Goal: Task Accomplishment & Management: Complete application form

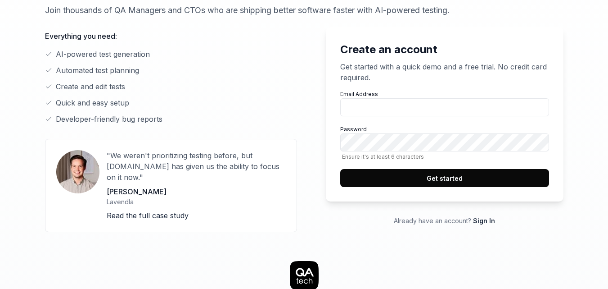
scroll to position [89, 0]
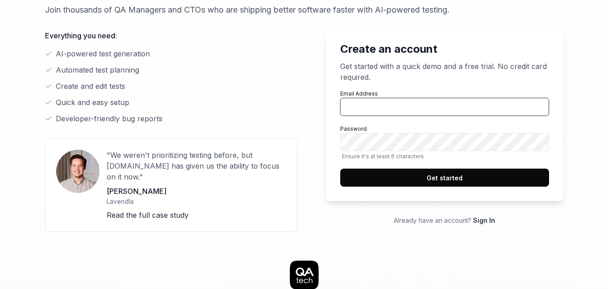
click at [389, 113] on input "Email Address" at bounding box center [444, 107] width 209 height 18
type input "cham@btoa-company.com"
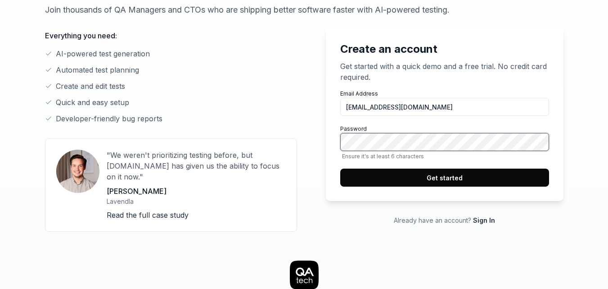
click at [340, 168] on button "Get started" at bounding box center [444, 177] width 209 height 18
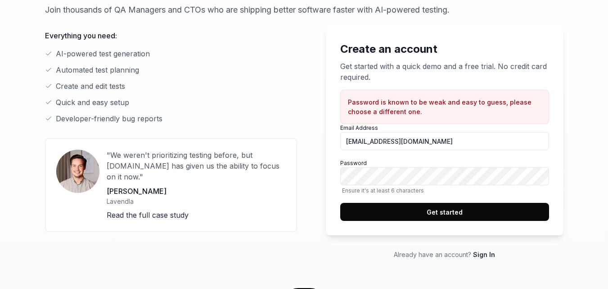
click at [577, 145] on div "Back Start testing smarter, not harder Join thousands of QA Managers and CTOs w…" at bounding box center [304, 258] width 576 height 694
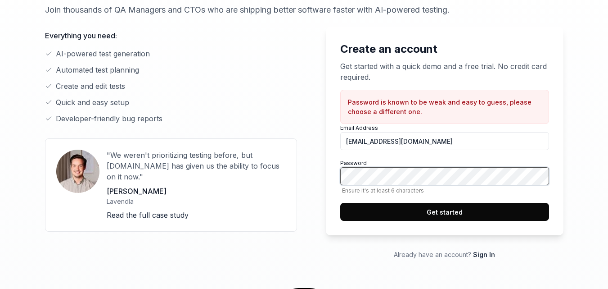
click at [340, 203] on button "Get started" at bounding box center [444, 212] width 209 height 18
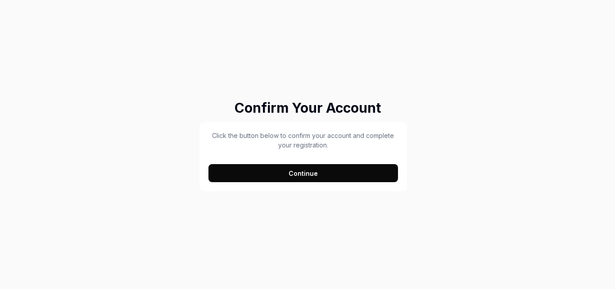
click at [342, 166] on button "Continue" at bounding box center [303, 173] width 190 height 18
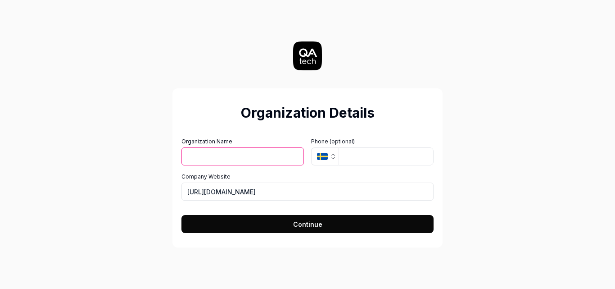
click at [276, 158] on input "Organization Name" at bounding box center [242, 156] width 122 height 18
type input "Sody"
click at [353, 188] on input "[URL][DOMAIN_NAME]" at bounding box center [307, 191] width 252 height 18
click at [348, 222] on button "Continue" at bounding box center [307, 224] width 252 height 18
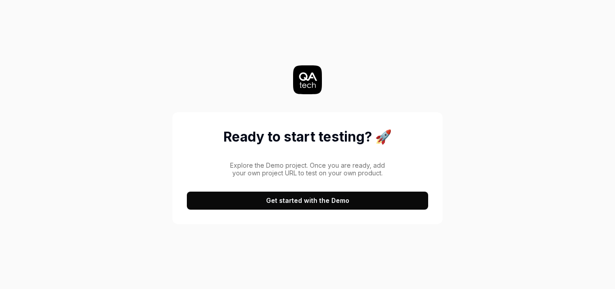
click at [332, 203] on button "Get started with the Demo" at bounding box center [307, 200] width 241 height 18
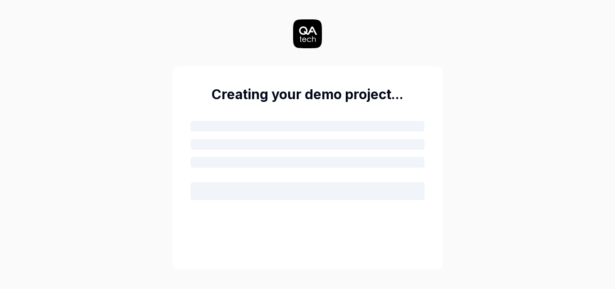
scroll to position [3, 0]
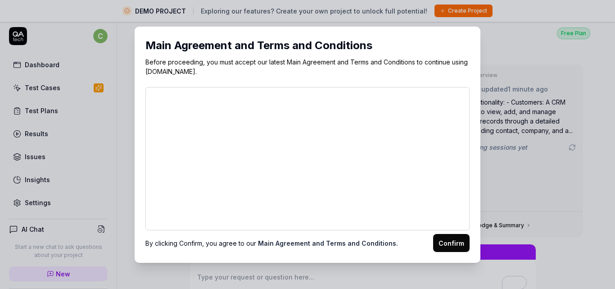
click at [453, 241] on button "Confirm" at bounding box center [451, 243] width 36 height 18
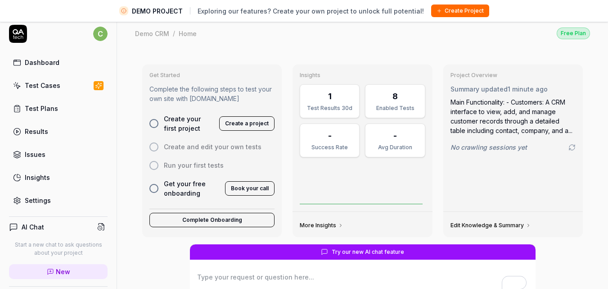
scroll to position [0, 0]
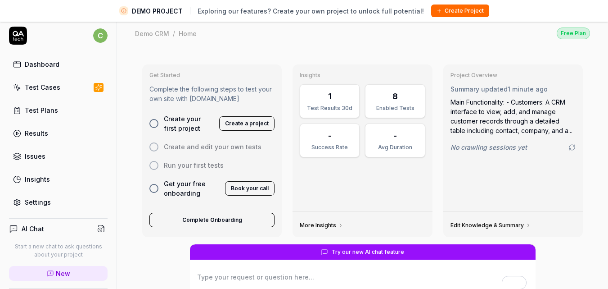
click at [49, 90] on div "Test Cases" at bounding box center [43, 86] width 36 height 9
type textarea "*"
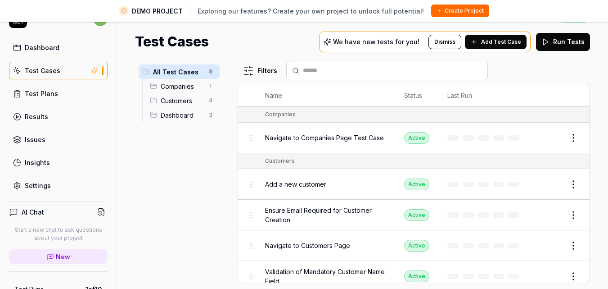
scroll to position [21, 0]
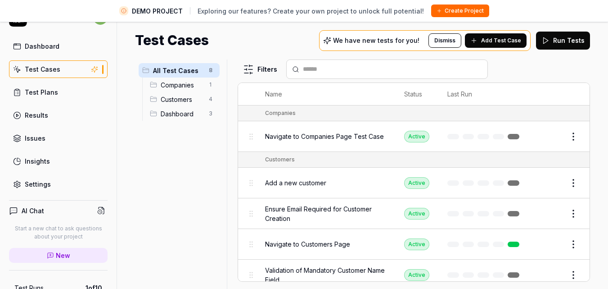
click at [284, 42] on div "Test Cases We have new tests for you! Dismiss Add Test Case Run Tests" at bounding box center [362, 40] width 455 height 20
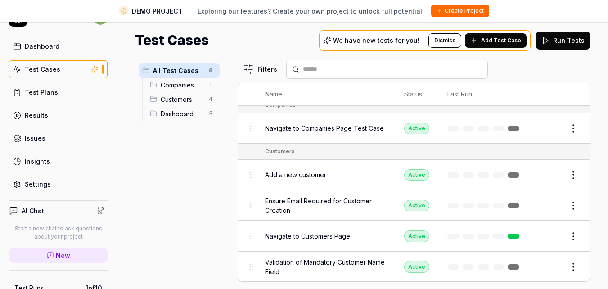
scroll to position [0, 0]
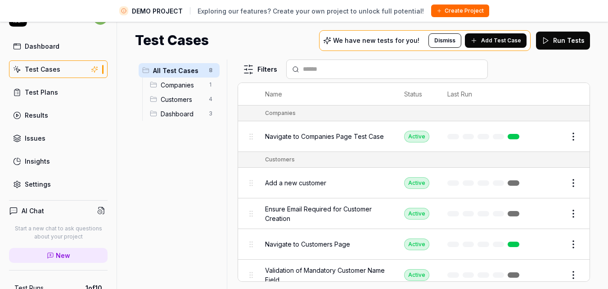
click at [196, 164] on div "All Test Cases 8 Companies 1 Customers 4 Dashboard 3" at bounding box center [179, 168] width 88 height 218
click at [66, 96] on link "Test Plans" at bounding box center [58, 92] width 99 height 18
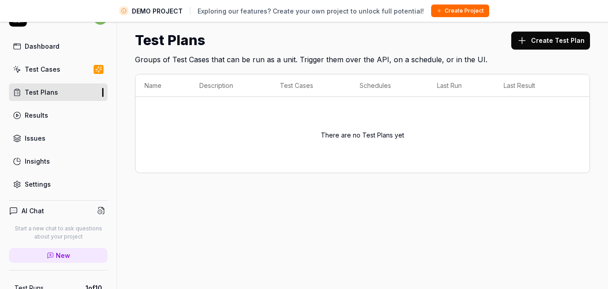
click at [537, 32] on button "Create Test Plan" at bounding box center [551, 41] width 79 height 18
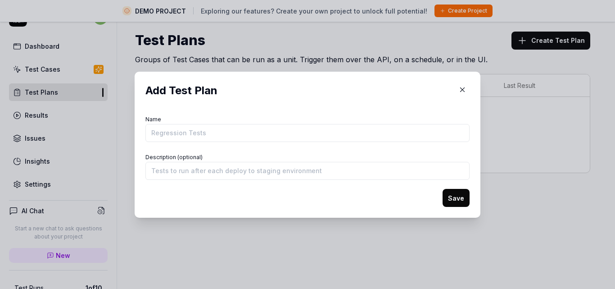
click at [267, 132] on input "Name" at bounding box center [307, 133] width 324 height 18
type input "Test plan"
click at [443, 189] on button "Save" at bounding box center [456, 198] width 27 height 18
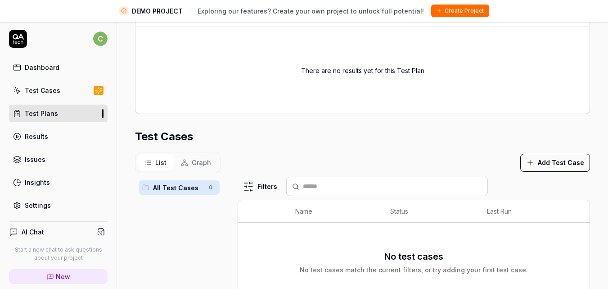
scroll to position [172, 0]
click at [259, 147] on section "Test Cases List Graph Add Test Case All Test Cases 0 Filters Name Status Last R…" at bounding box center [362, 264] width 455 height 273
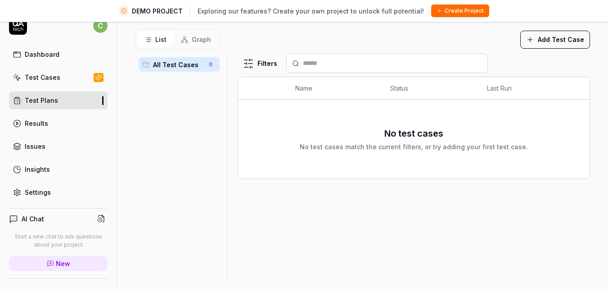
scroll to position [20, 0]
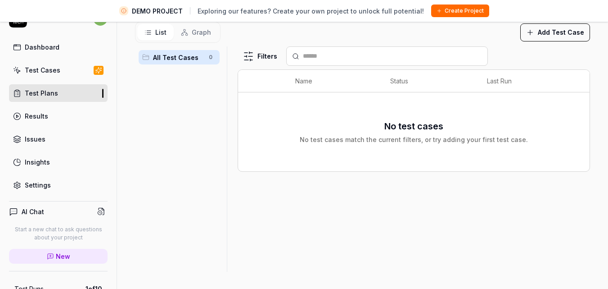
click at [505, 51] on div "Filters" at bounding box center [414, 55] width 353 height 19
click at [540, 29] on button "Add Test Case" at bounding box center [556, 32] width 70 height 18
click at [469, 32] on div "List Graph Add Test Case" at bounding box center [362, 32] width 455 height 21
click at [595, 105] on div "Parameters There are no parameters for this test plan yet Recent Results See al…" at bounding box center [362, 41] width 491 height 495
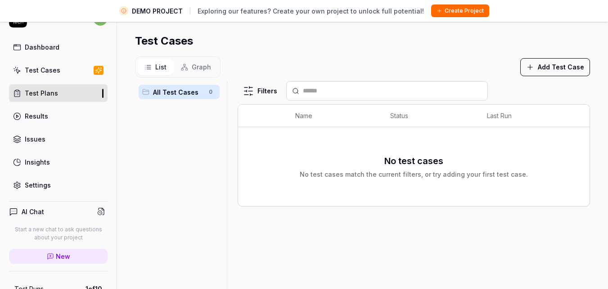
scroll to position [247, 0]
click at [543, 69] on button "Add Test Case" at bounding box center [556, 68] width 70 height 18
click at [488, 58] on div "List Graph Add Test Case" at bounding box center [362, 67] width 455 height 21
click at [367, 59] on div "List Graph Add Test Case" at bounding box center [362, 67] width 455 height 21
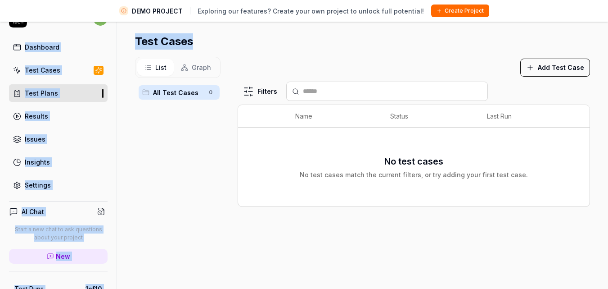
drag, startPoint x: 354, startPoint y: 47, endPoint x: 365, endPoint y: -33, distance: 80.8
click at [365, 0] on html "DEMO PROJECT Exploring our features? Create your own project to unlock full pot…" at bounding box center [304, 135] width 608 height 310
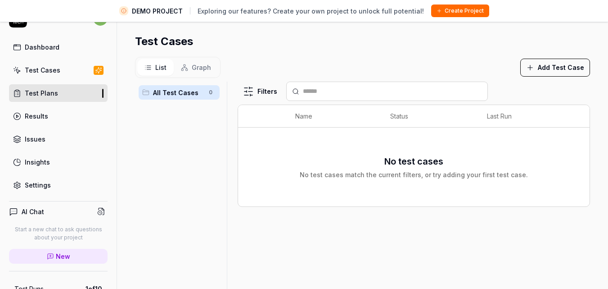
click at [346, 50] on section "Test Cases List Graph Add Test Case All Test Cases 0 Filters Name Status Last R…" at bounding box center [362, 169] width 455 height 273
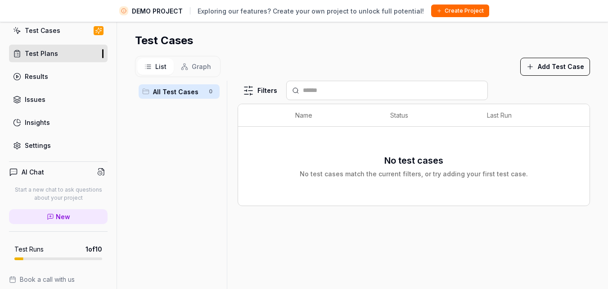
scroll to position [0, 0]
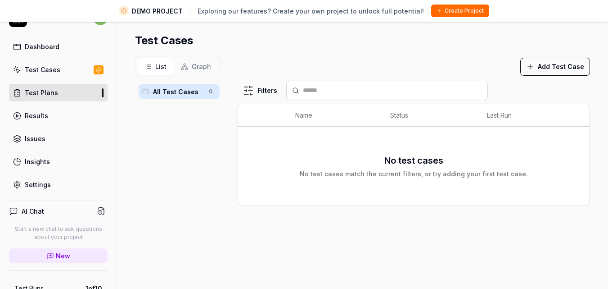
click at [530, 67] on button "Add Test Case" at bounding box center [556, 67] width 70 height 18
